Goal: Task Accomplishment & Management: Complete application form

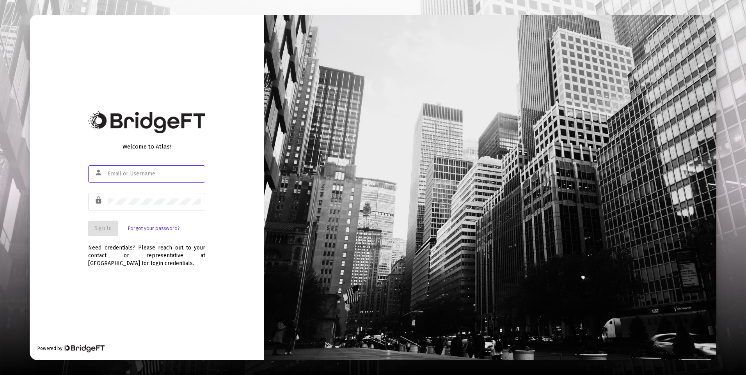
click at [144, 172] on input "text" at bounding box center [155, 174] width 94 height 6
click at [168, 154] on div "Welcome to Atlas! person lock Sign In Forgot your password?" at bounding box center [146, 187] width 117 height 100
click at [167, 177] on div at bounding box center [155, 173] width 94 height 19
click at [166, 177] on div at bounding box center [155, 173] width 94 height 19
click at [146, 254] on div "Need credentials? Please reach out to your contact or representative at [GEOGRA…" at bounding box center [146, 251] width 117 height 31
